Goal: Task Accomplishment & Management: Complete application form

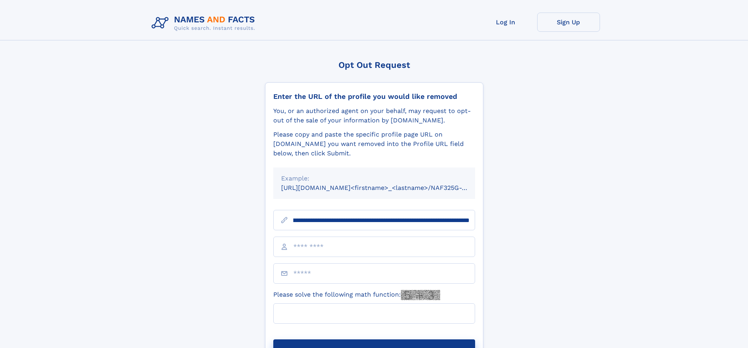
scroll to position [0, 87]
type input "**********"
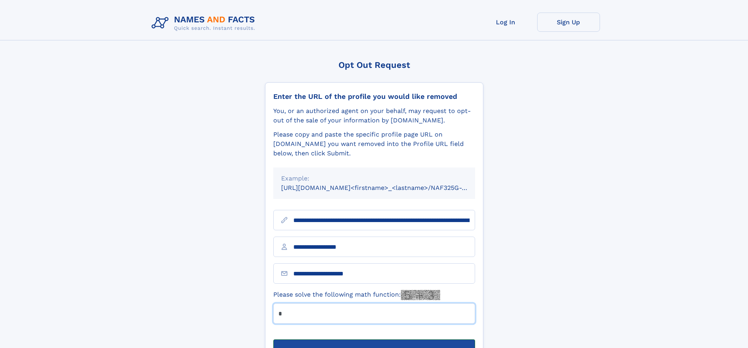
type input "*"
click at [374, 340] on button "Submit Opt Out Request" at bounding box center [374, 352] width 202 height 25
